Goal: Information Seeking & Learning: Stay updated

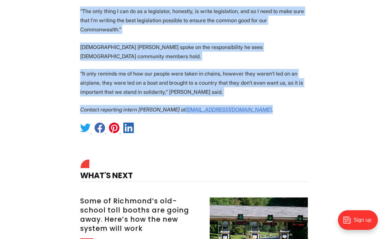
click at [158, 69] on p "“It only reminds me of how our people were taken in chains, however they weren’…" at bounding box center [193, 82] width 227 height 27
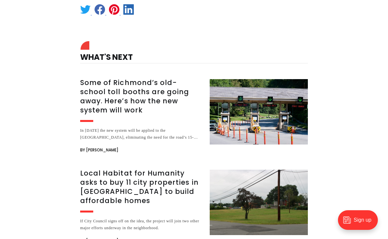
scroll to position [1658, 0]
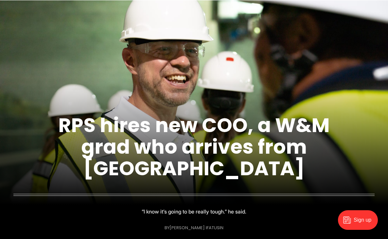
scroll to position [85, 0]
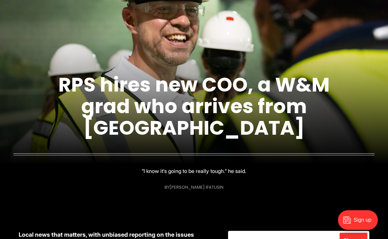
click at [86, 187] on figcaption "RPS hires new COO, a W&M grad who arrives from Indianapolis “I know it’s going …" at bounding box center [194, 117] width 388 height 161
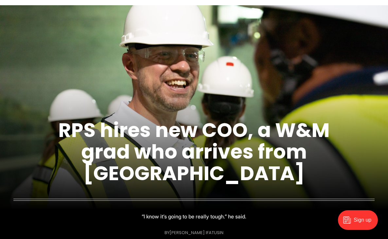
scroll to position [0, 0]
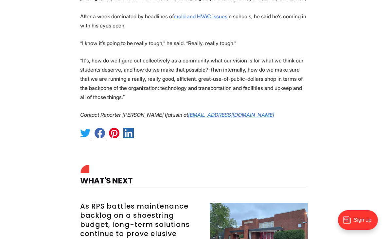
scroll to position [837, 0]
